Goal: Information Seeking & Learning: Find specific fact

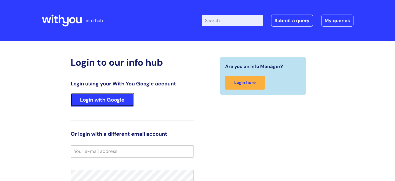
click at [89, 105] on link "Login with Google" at bounding box center [102, 100] width 63 height 14
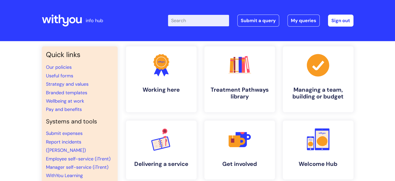
click at [201, 18] on input "Enter your search term here..." at bounding box center [198, 20] width 61 height 11
type input "supervision"
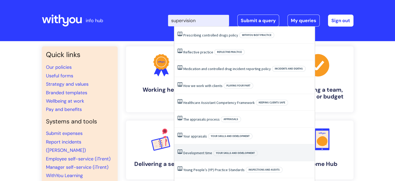
scroll to position [12, 0]
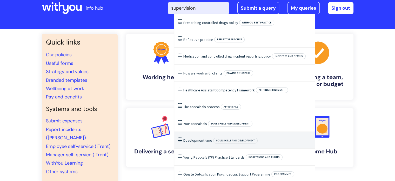
click at [194, 141] on link "Development time" at bounding box center [197, 140] width 29 height 5
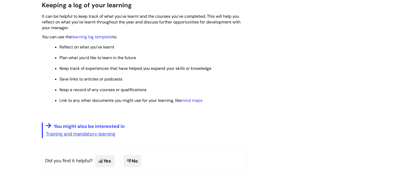
scroll to position [416, 0]
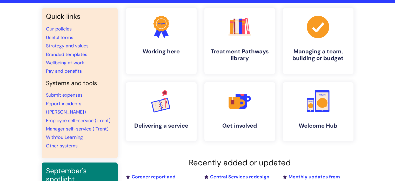
scroll to position [38, 0]
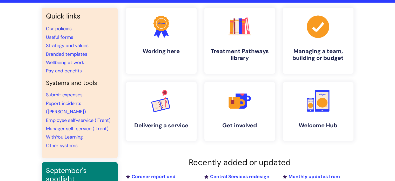
click at [59, 26] on link "Our policies" at bounding box center [59, 28] width 26 height 6
